Goal: Task Accomplishment & Management: Use online tool/utility

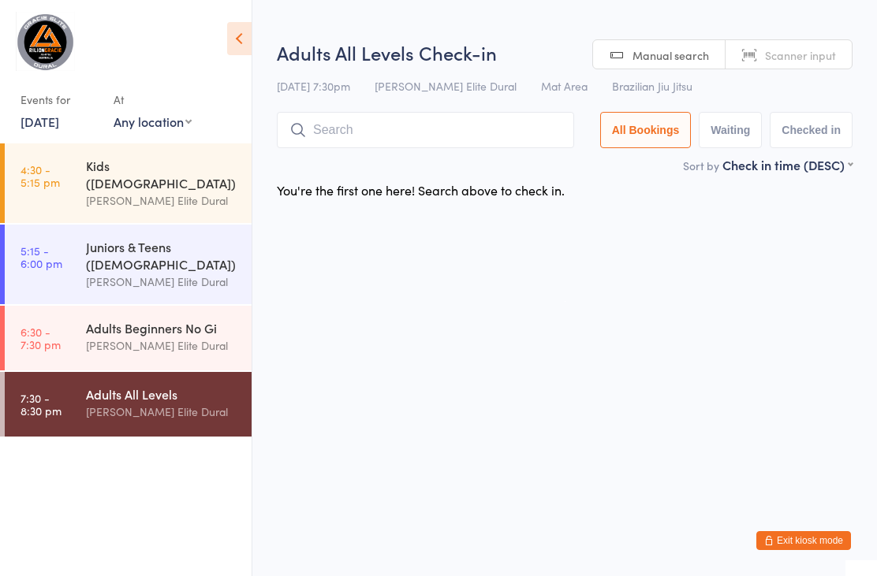
click at [85, 337] on link "6:30 - 7:30 pm Adults Beginners No Gi [PERSON_NAME] Elite Dural" at bounding box center [128, 338] width 247 height 65
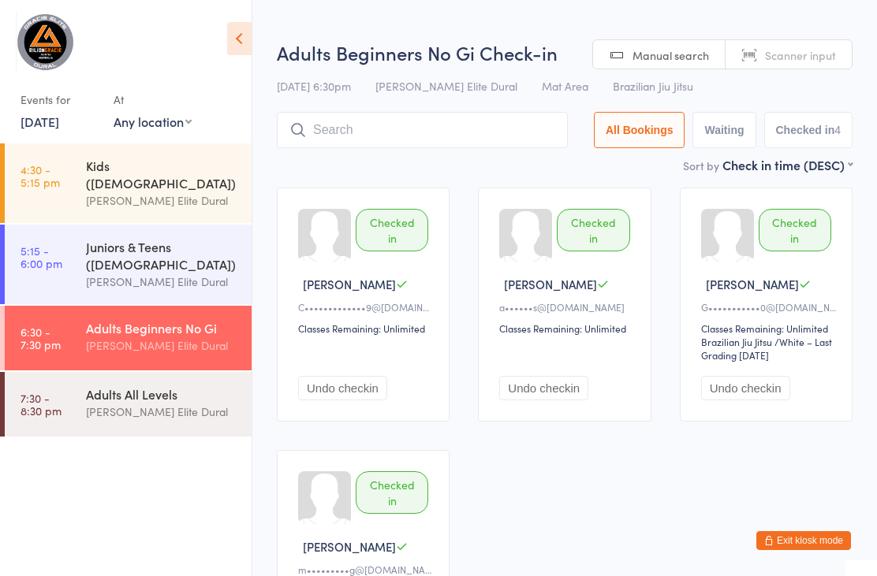
click at [486, 126] on input "search" at bounding box center [422, 130] width 291 height 36
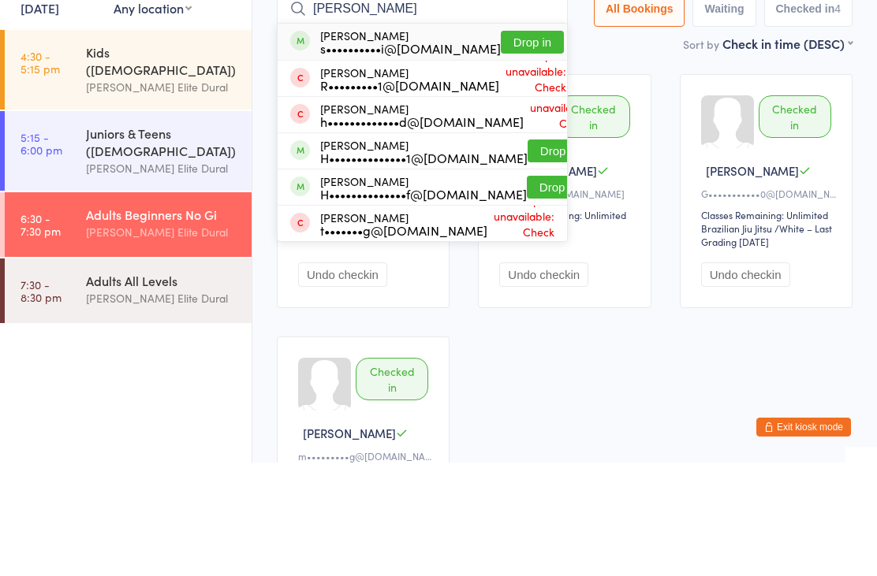
type input "[PERSON_NAME]"
click at [541, 253] on button "Drop in" at bounding box center [558, 264] width 63 height 23
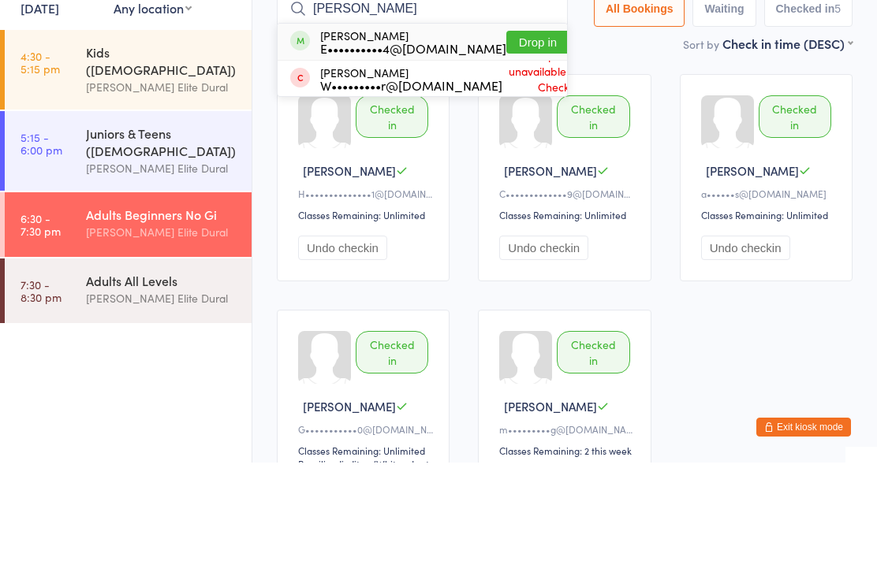
type input "[PERSON_NAME]"
click at [519, 144] on button "Drop in" at bounding box center [537, 155] width 63 height 23
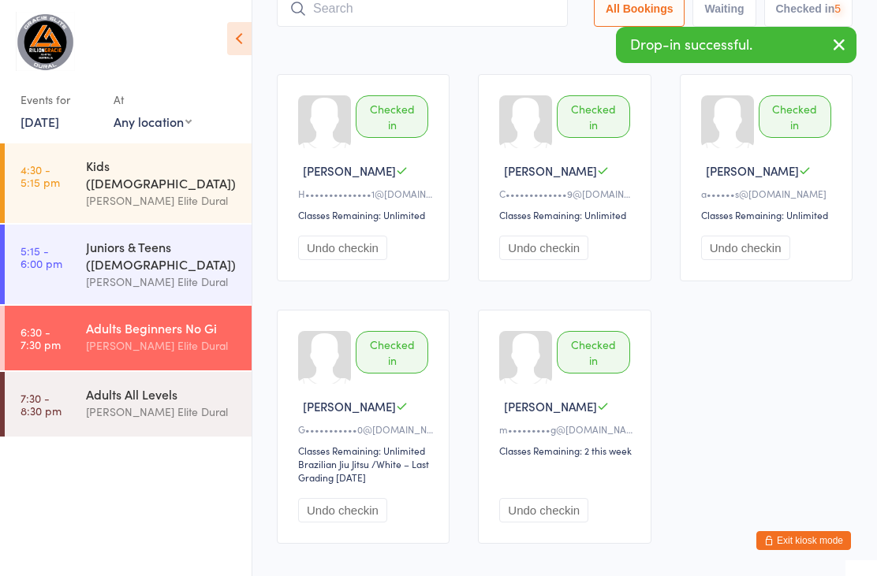
click at [486, 20] on input "search" at bounding box center [422, 9] width 291 height 36
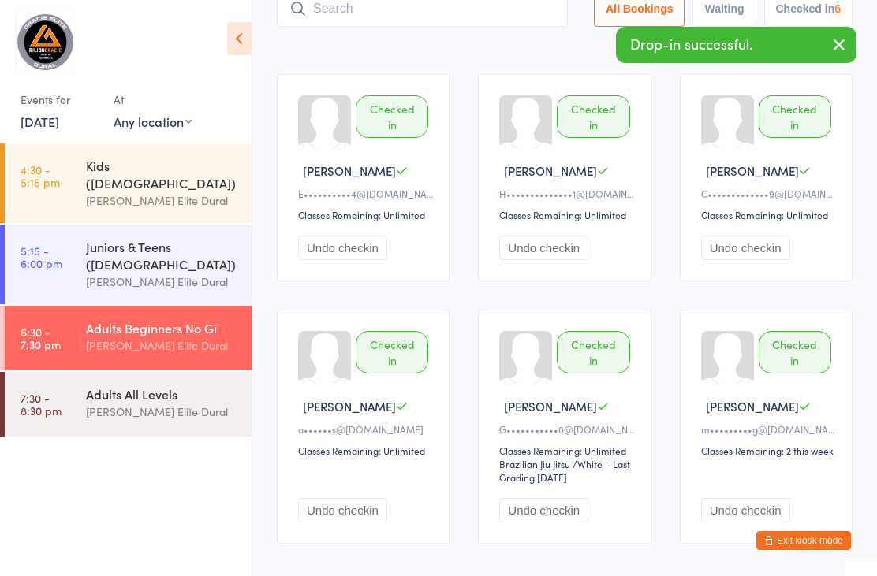
scroll to position [106, 0]
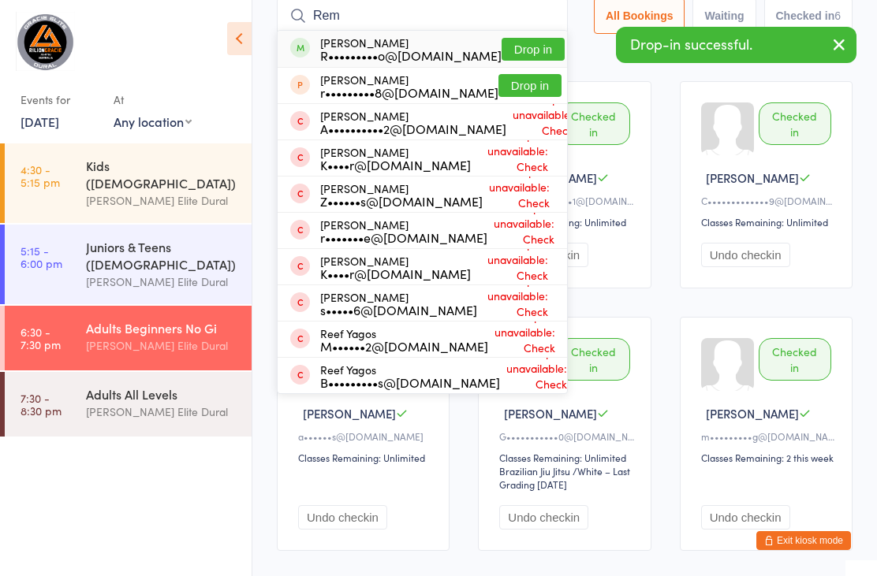
type input "Rem"
click at [514, 43] on button "Drop in" at bounding box center [532, 49] width 63 height 23
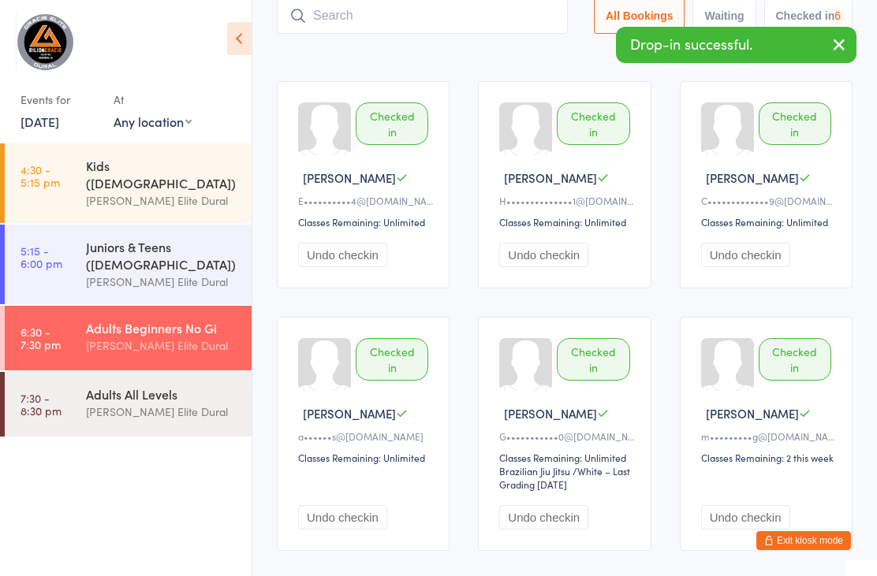
click at [490, 32] on input "search" at bounding box center [422, 16] width 291 height 36
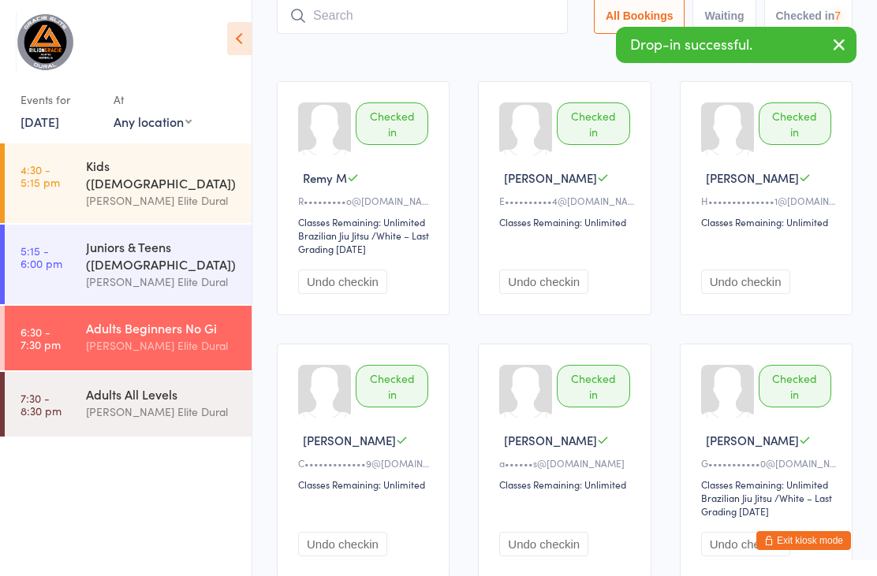
scroll to position [106, 0]
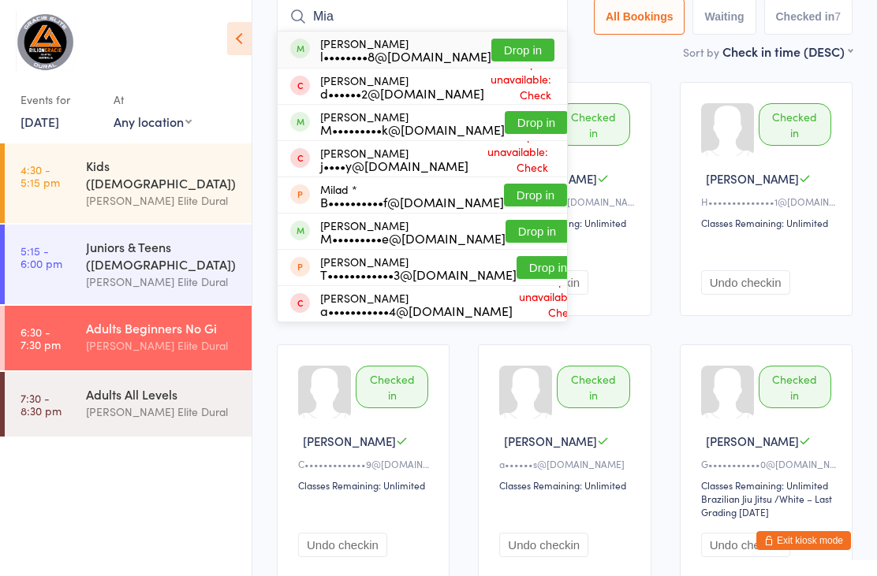
type input "Mia"
click at [526, 121] on button "Drop in" at bounding box center [536, 122] width 63 height 23
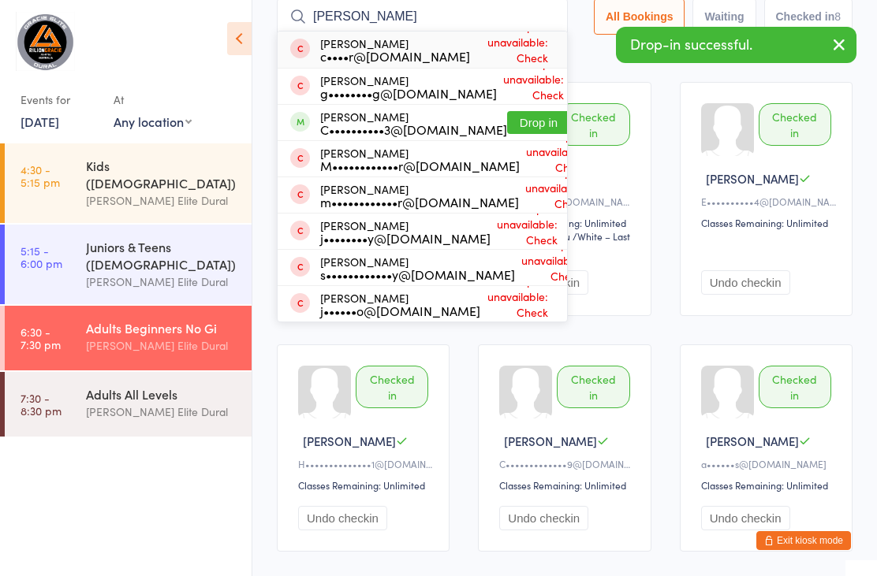
type input "[PERSON_NAME]"
click at [513, 118] on button "Drop in" at bounding box center [538, 122] width 63 height 23
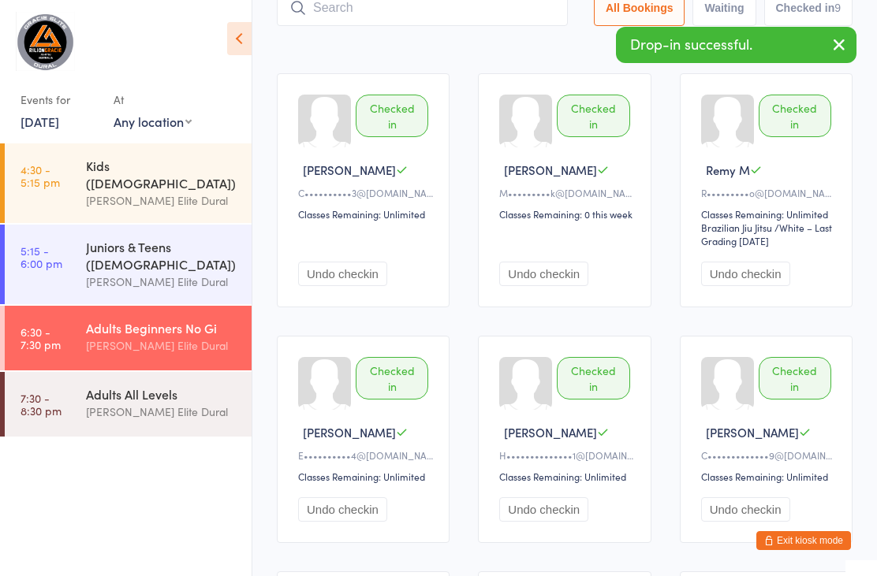
scroll to position [0, 0]
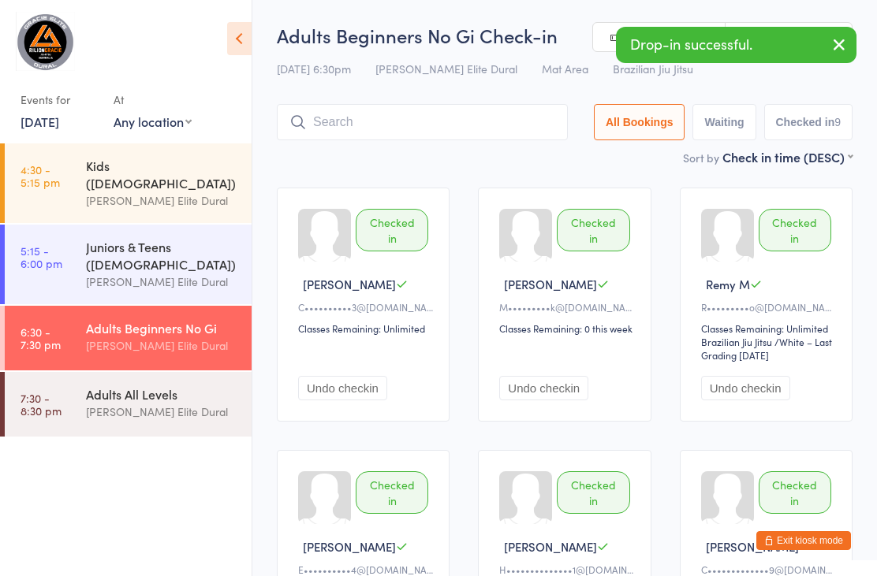
click at [433, 129] on input "search" at bounding box center [422, 122] width 291 height 36
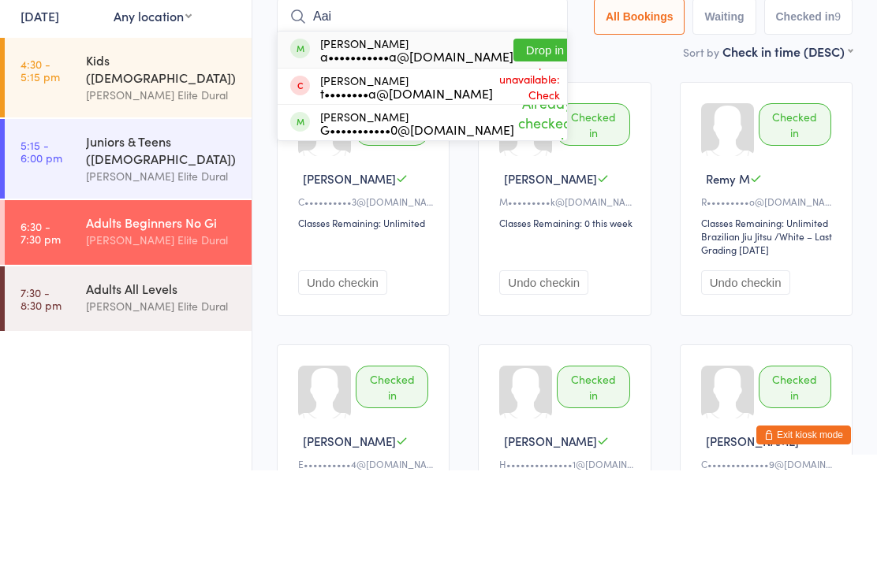
type input "Aai"
click at [526, 137] on div "Aaien [PERSON_NAME] a•••••••••••a@[DOMAIN_NAME] Drop in" at bounding box center [422, 155] width 289 height 36
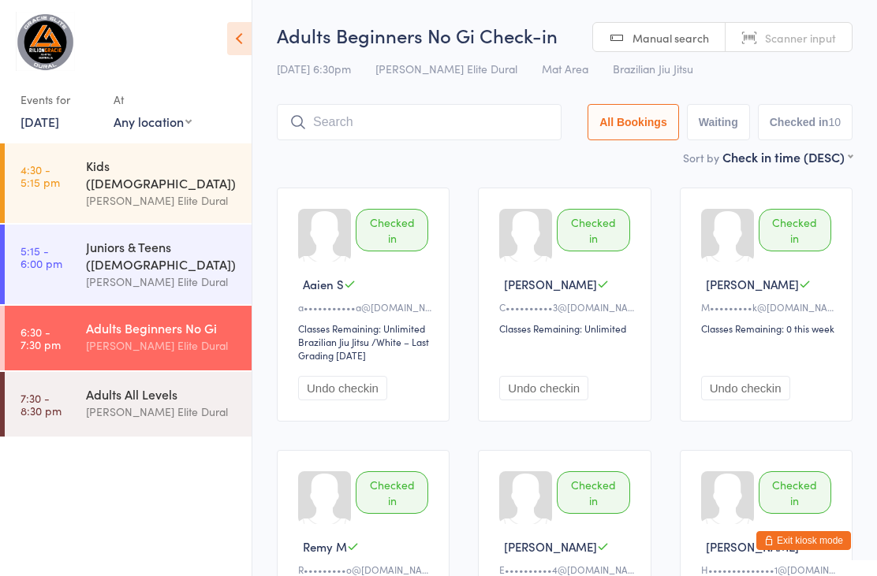
click at [417, 120] on input "search" at bounding box center [419, 122] width 285 height 36
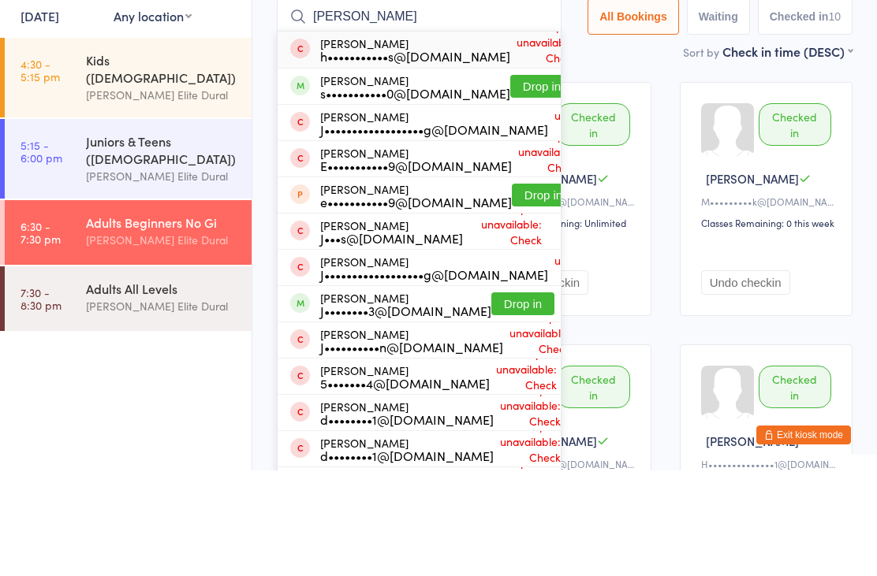
type input "[PERSON_NAME]"
click at [520, 181] on button "Drop in" at bounding box center [541, 192] width 63 height 23
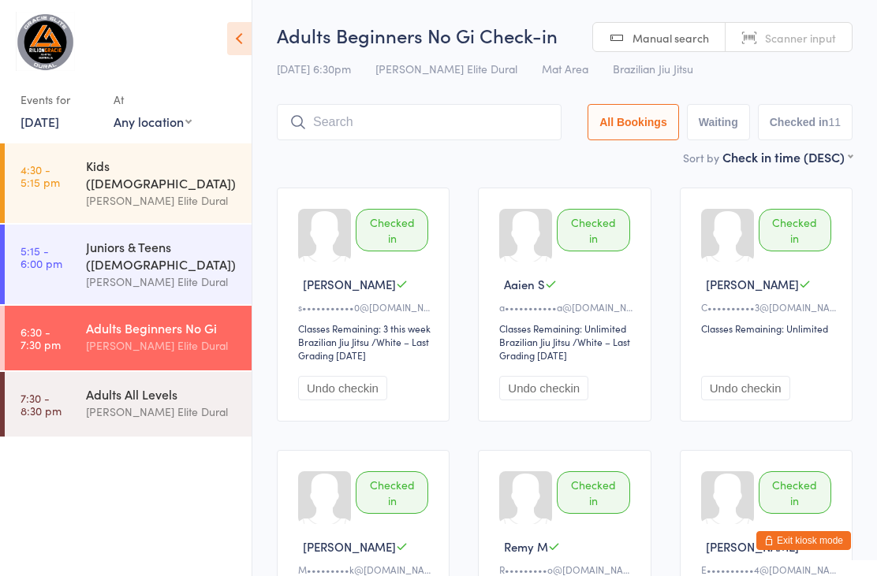
click at [442, 128] on input "search" at bounding box center [419, 122] width 285 height 36
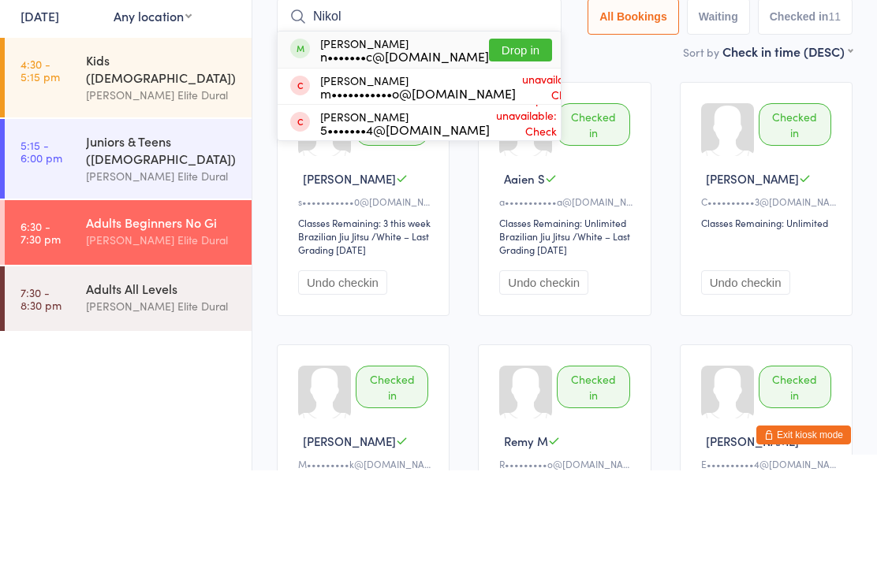
type input "Nikol"
click at [505, 144] on button "Drop in" at bounding box center [520, 155] width 63 height 23
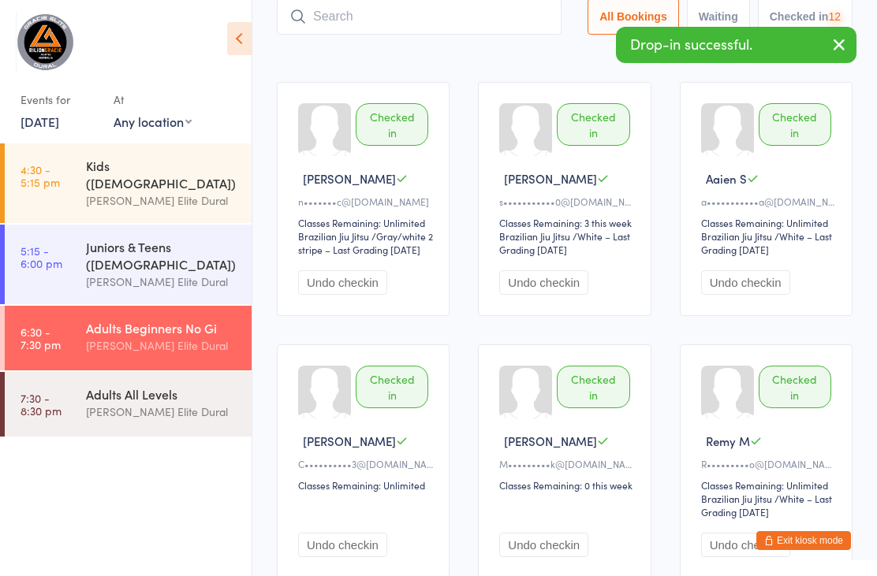
click at [53, 392] on time "7:30 - 8:30 pm" at bounding box center [40, 404] width 41 height 25
